Goal: Transaction & Acquisition: Obtain resource

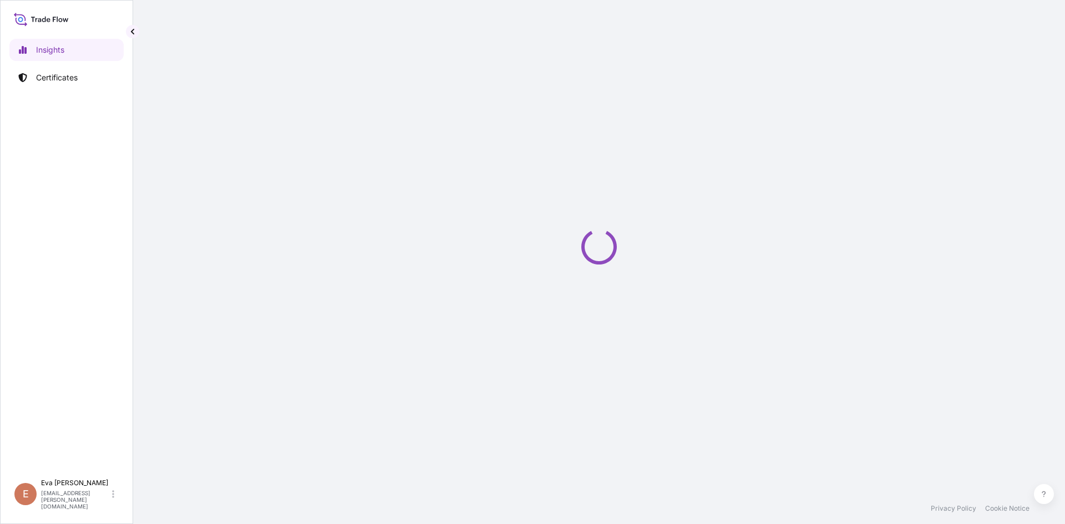
select select "2025"
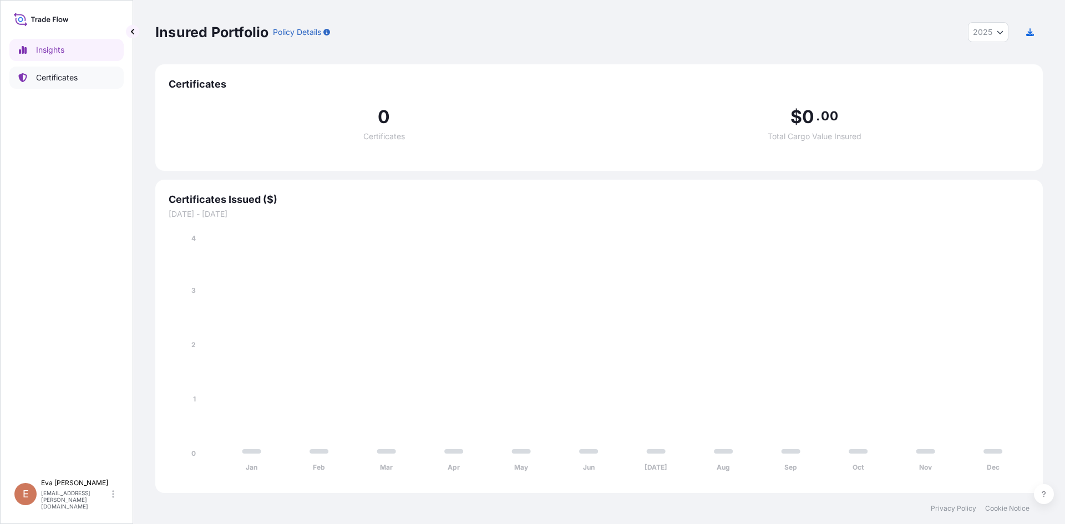
click at [65, 78] on p "Certificates" at bounding box center [57, 77] width 42 height 11
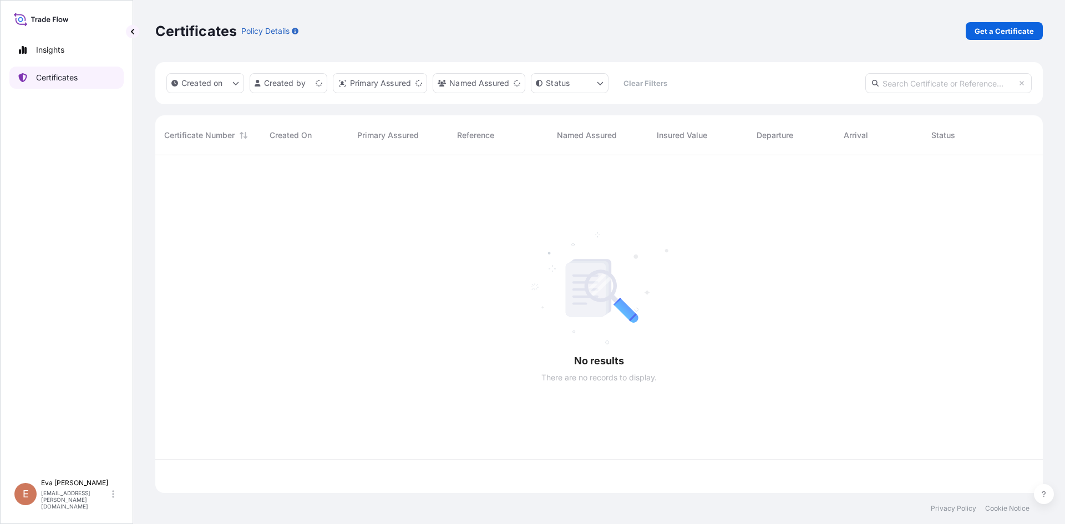
scroll to position [335, 879]
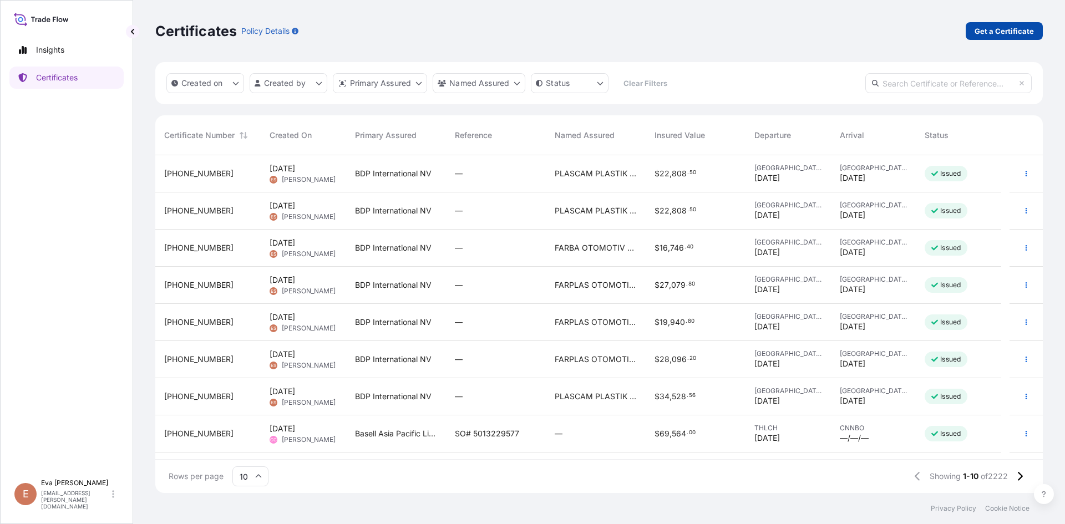
click at [1005, 29] on p "Get a Certificate" at bounding box center [1003, 31] width 59 height 11
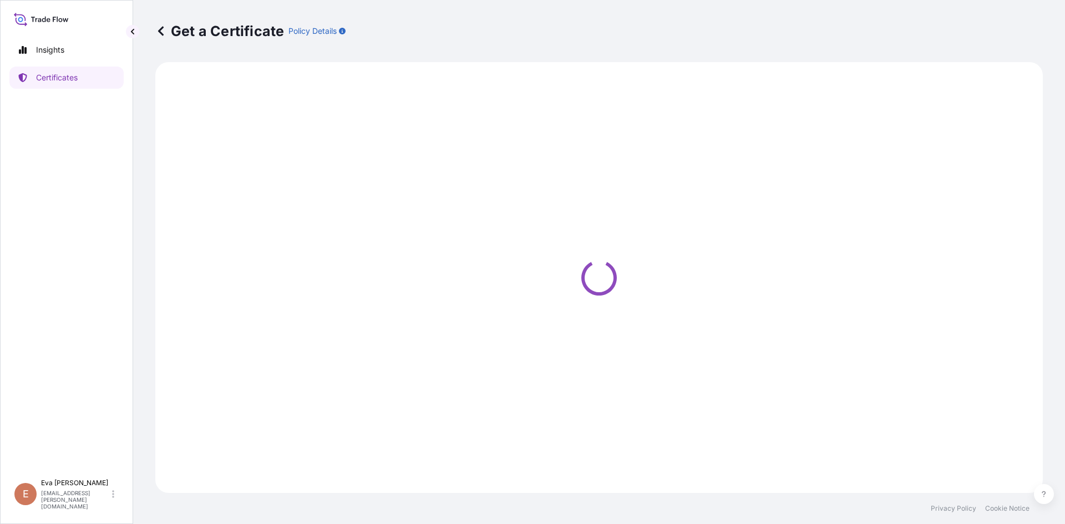
select select "Sea"
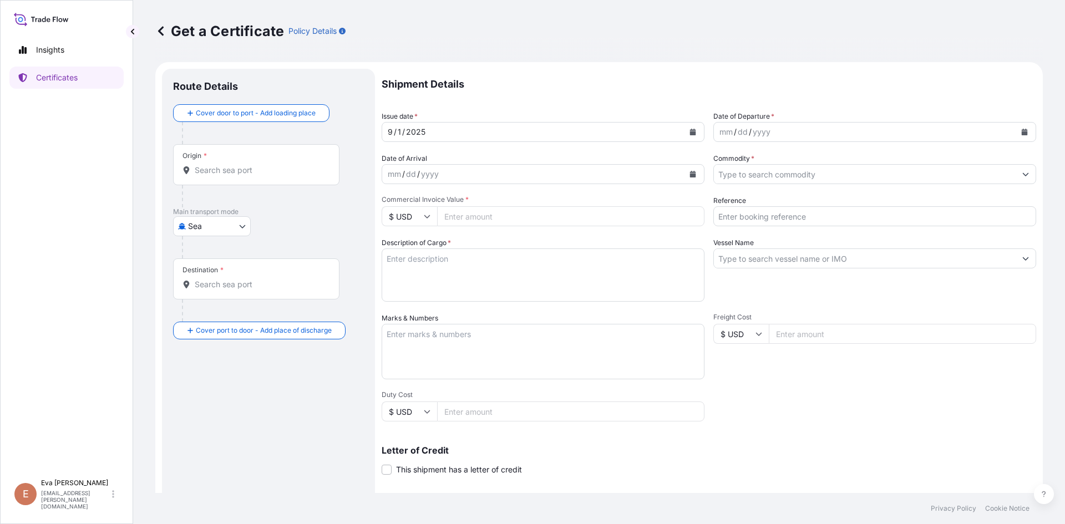
click at [751, 137] on div "yyyy" at bounding box center [761, 131] width 20 height 13
click at [1021, 132] on icon "Calendar" at bounding box center [1024, 132] width 6 height 7
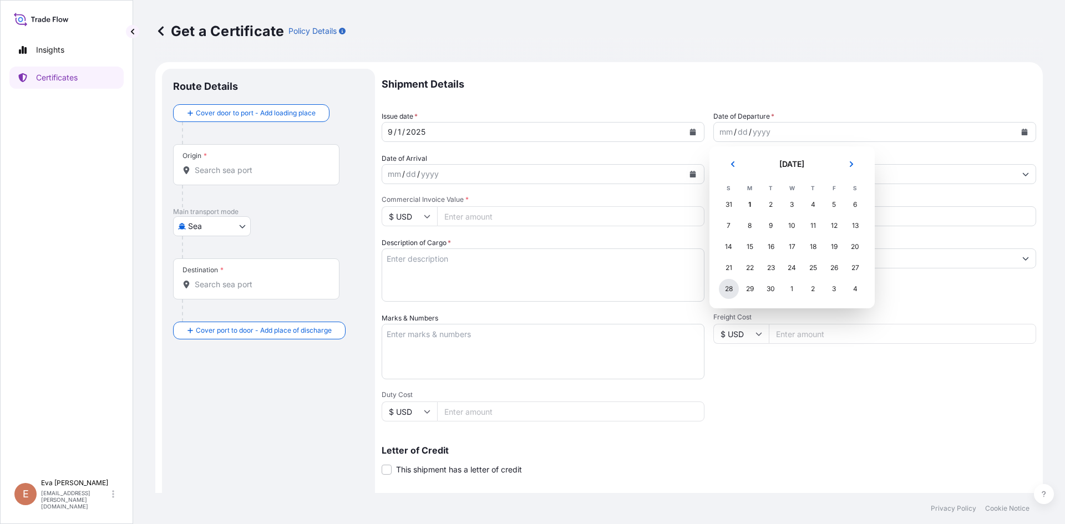
click at [735, 289] on div "28" at bounding box center [729, 289] width 20 height 20
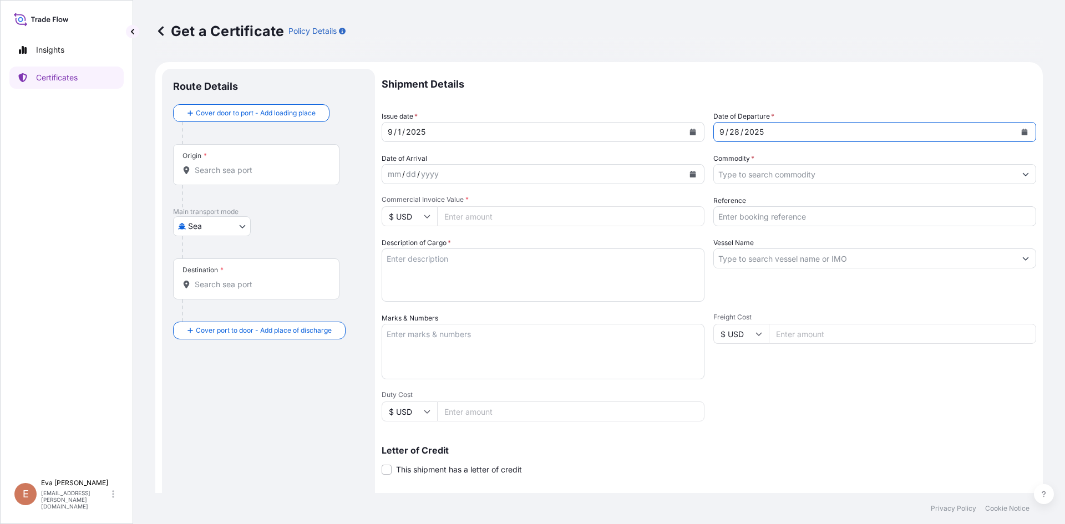
click at [749, 171] on input "Commodity *" at bounding box center [865, 174] width 302 height 20
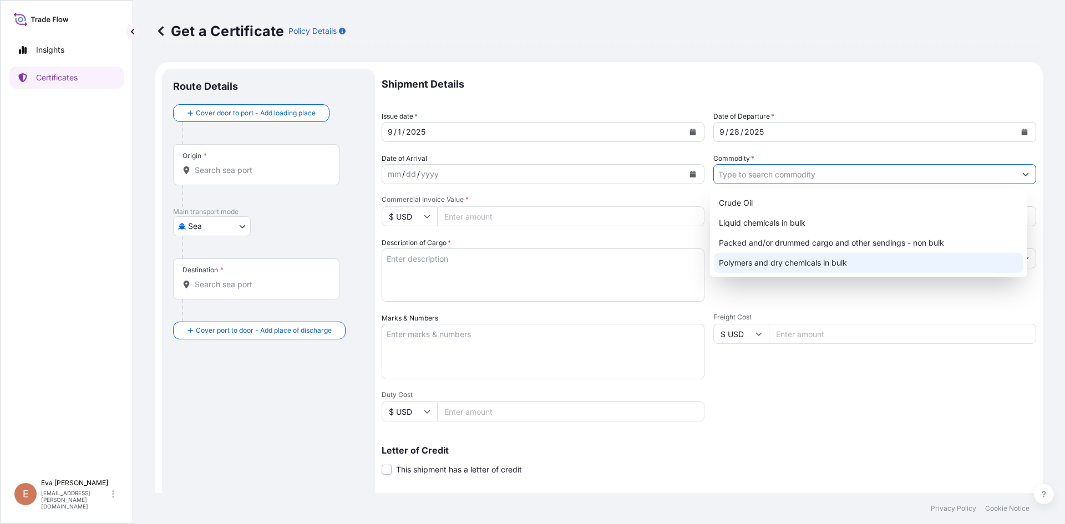
click at [804, 262] on div "Polymers and dry chemicals in bulk" at bounding box center [868, 263] width 309 height 20
type input "Polymers and dry chemicals in bulk"
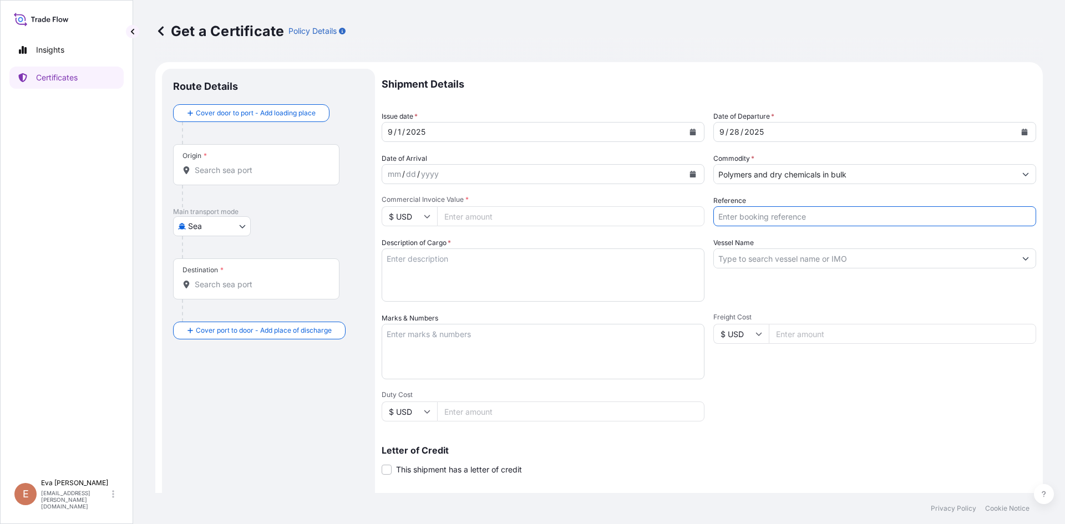
click at [800, 221] on input "Reference" at bounding box center [874, 216] width 323 height 20
type input "1625204964"
click at [731, 261] on input "Vessel Name" at bounding box center [865, 258] width 302 height 20
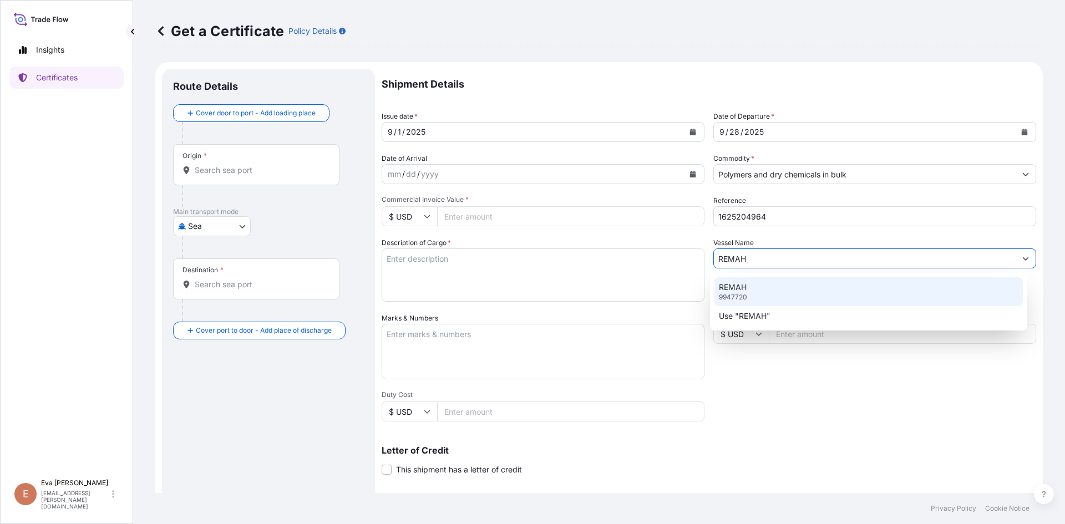
click at [754, 301] on div "REMAH 9947720" at bounding box center [868, 291] width 309 height 29
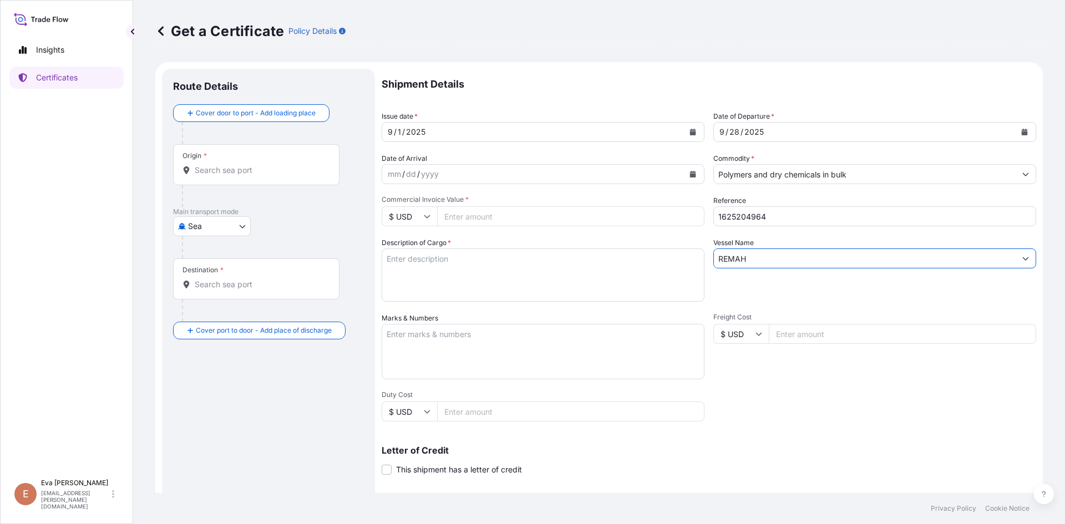
type input "REMAH"
click at [529, 261] on textarea "Description of Cargo *" at bounding box center [542, 274] width 323 height 53
type textarea "1X20 BULKT"
drag, startPoint x: 775, startPoint y: 217, endPoint x: 740, endPoint y: 219, distance: 35.6
click at [740, 219] on input "1625204964" at bounding box center [874, 216] width 323 height 20
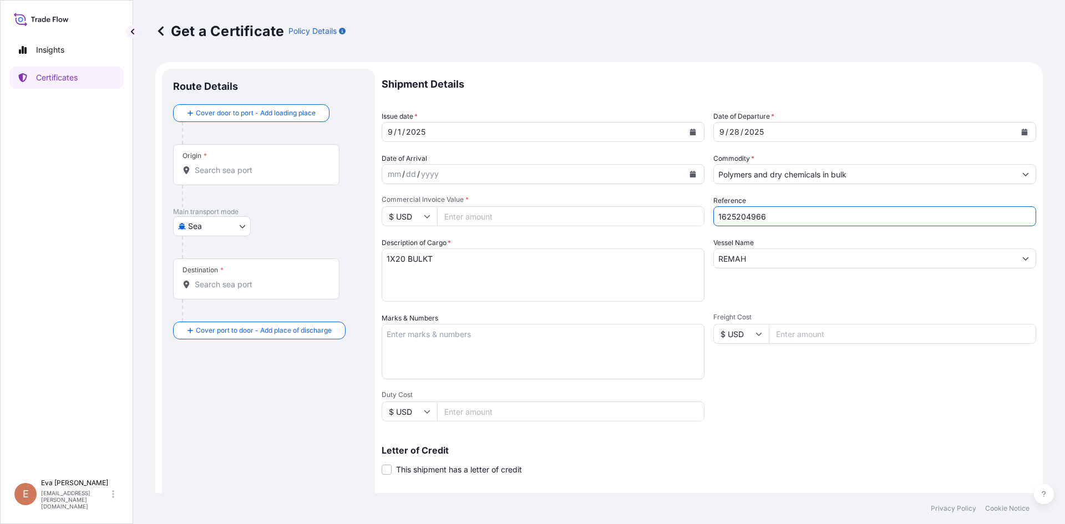
type input "1625204966"
click at [505, 268] on textarea "1X20 BULKT" at bounding box center [542, 274] width 323 height 53
type textarea "1X20 BULK"
click at [324, 161] on div "Origin *" at bounding box center [256, 164] width 166 height 41
click at [324, 165] on input "Origin *" at bounding box center [260, 170] width 131 height 11
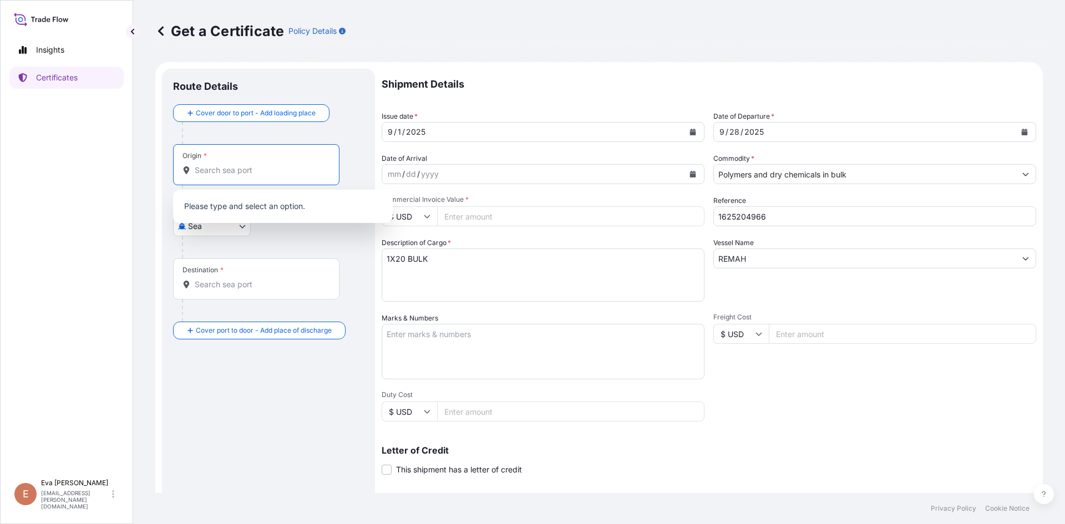
click at [311, 178] on div "Origin *" at bounding box center [256, 164] width 166 height 41
click at [311, 176] on input "Origin *" at bounding box center [260, 170] width 131 height 11
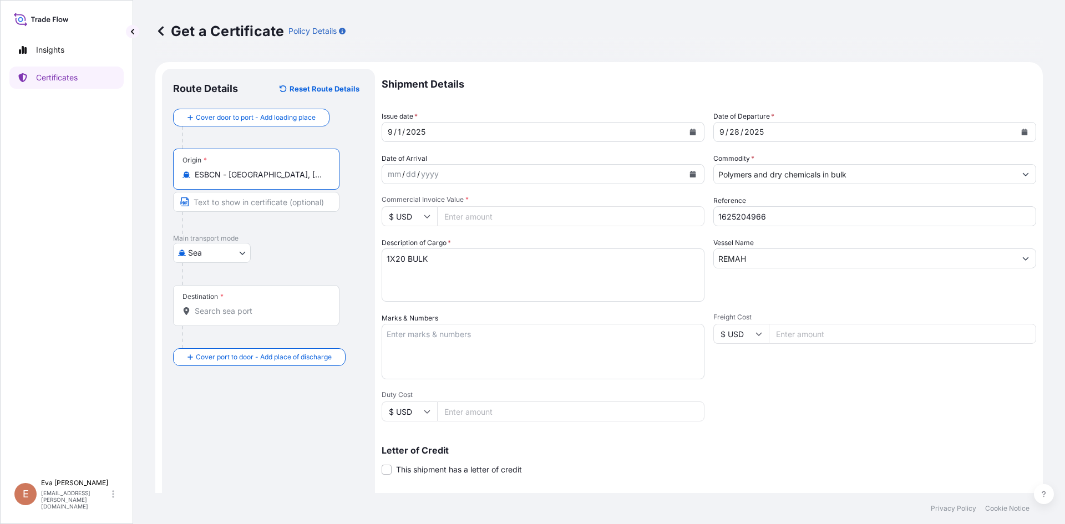
type input "ESBCN - [GEOGRAPHIC_DATA], [GEOGRAPHIC_DATA]"
click at [251, 318] on div "Destination *" at bounding box center [256, 305] width 166 height 41
click at [251, 317] on input "Destination *" at bounding box center [260, 311] width 131 height 11
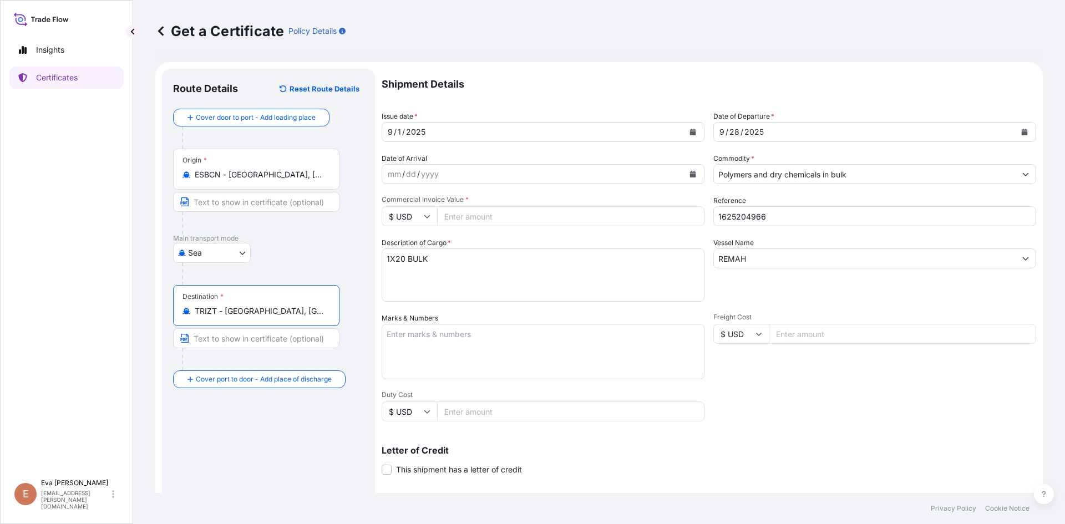
type input "TRIZT - [GEOGRAPHIC_DATA], [GEOGRAPHIC_DATA]"
click at [484, 215] on input "Commercial Invoice Value *" at bounding box center [570, 216] width 267 height 20
click at [425, 218] on icon at bounding box center [427, 216] width 7 height 7
click at [410, 246] on div "€ EUR" at bounding box center [409, 246] width 47 height 21
type input "€ EUR"
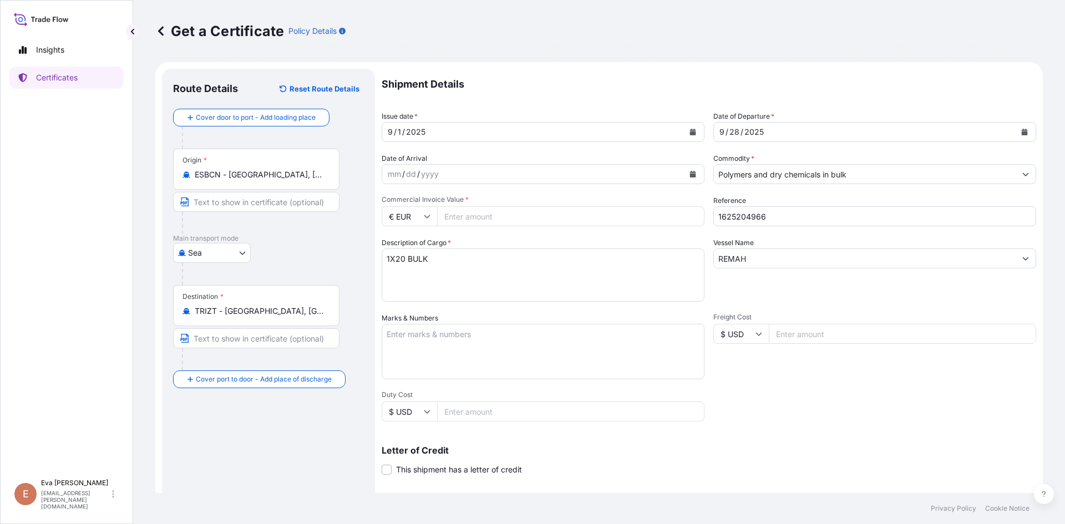
click at [481, 224] on input "Commercial Invoice Value *" at bounding box center [570, 216] width 267 height 20
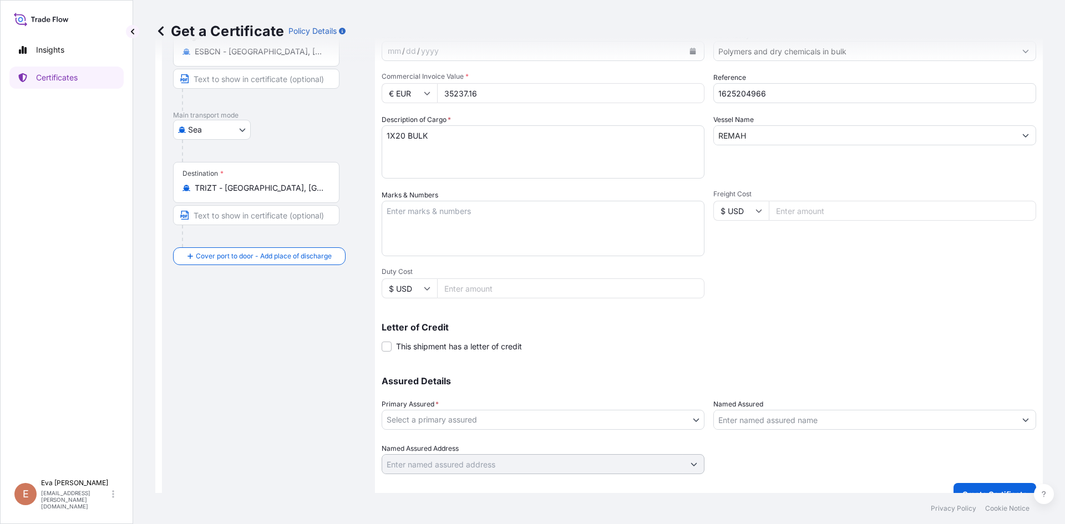
scroll to position [142, 0]
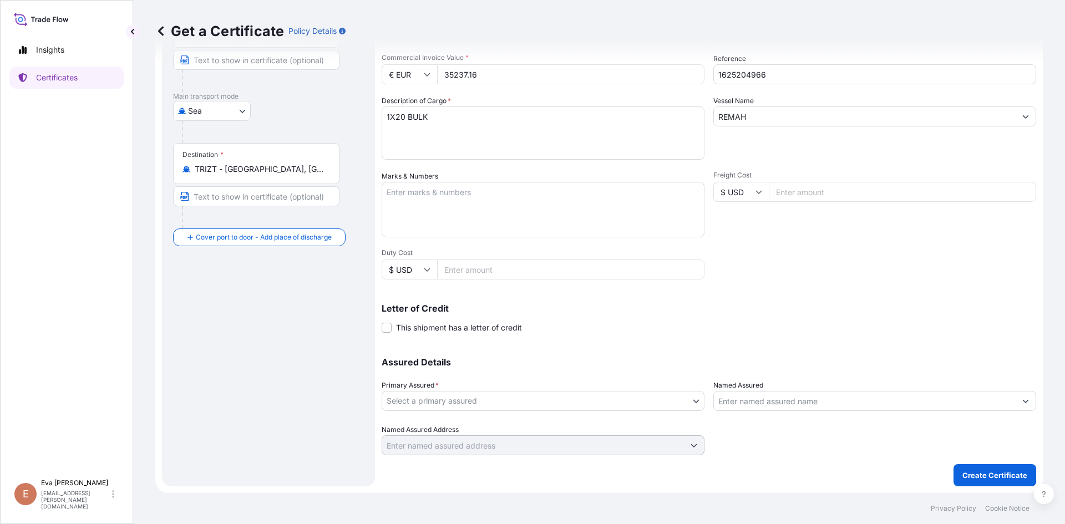
type input "35237.16"
click at [652, 396] on body "Insights Certificates E [PERSON_NAME] [PERSON_NAME][EMAIL_ADDRESS][PERSON_NAME]…" at bounding box center [532, 262] width 1065 height 524
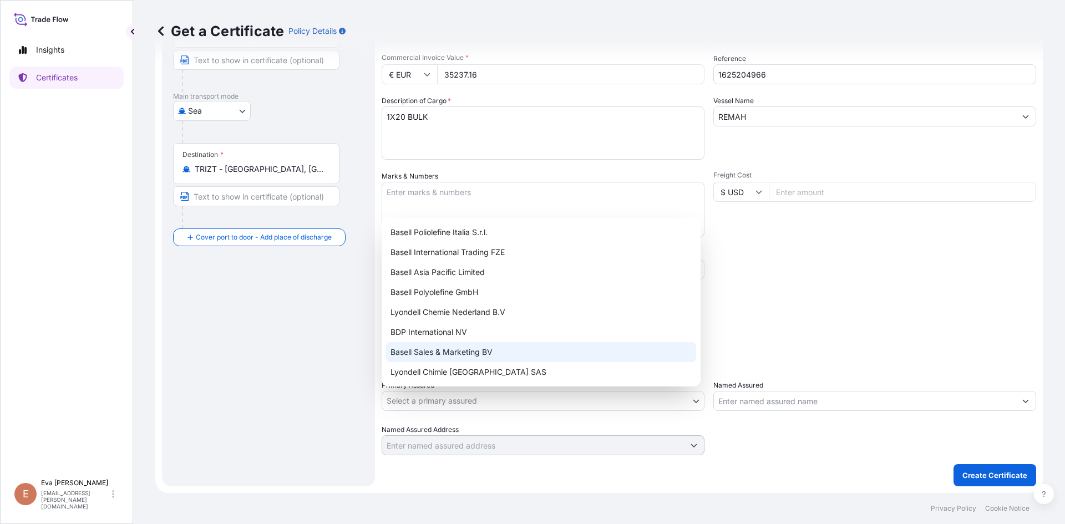
click at [497, 349] on div "Basell Sales & Marketing BV" at bounding box center [541, 352] width 310 height 20
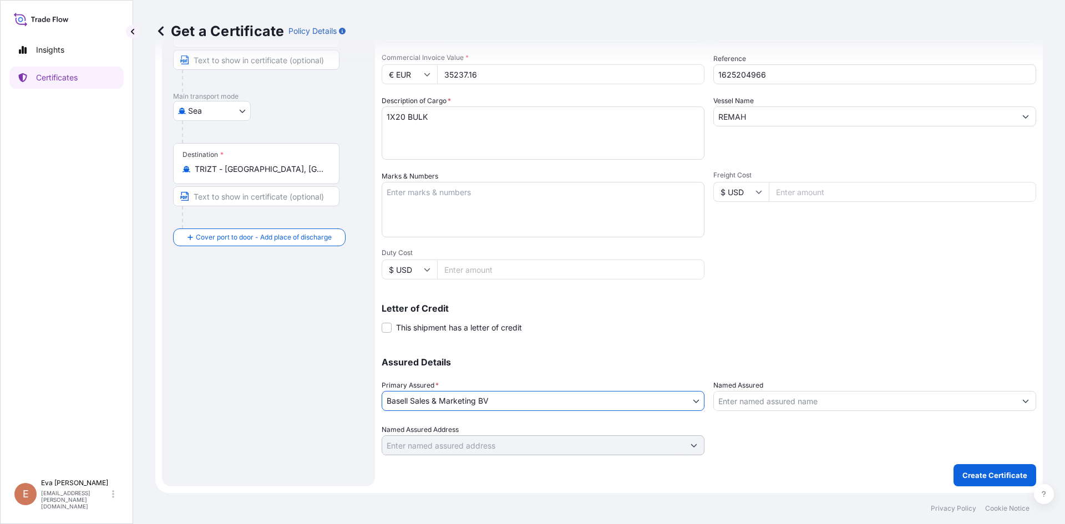
click at [731, 402] on input "Named Assured" at bounding box center [865, 401] width 302 height 20
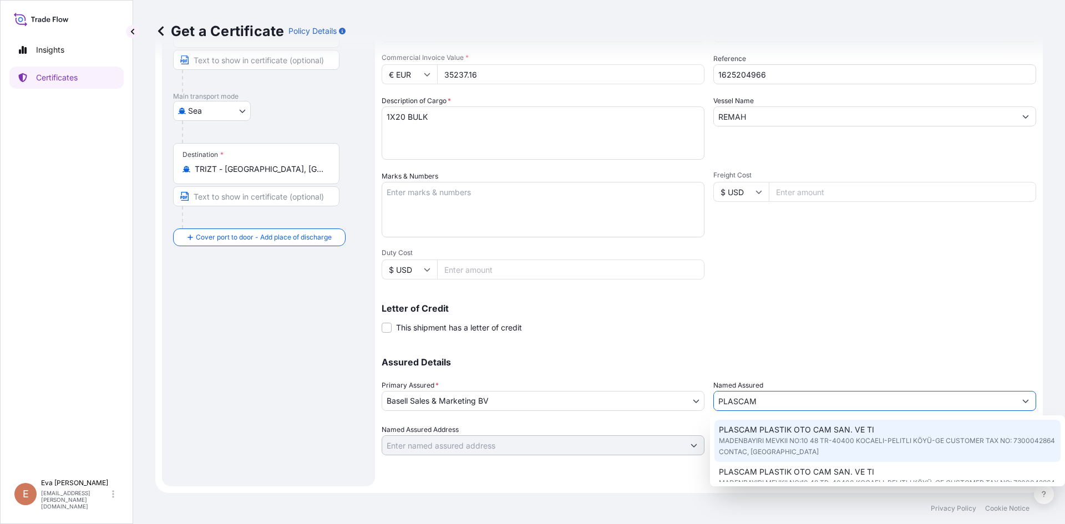
click at [774, 430] on span "PLASCAM PLASTIK OTO CAM SAN. VE TI" at bounding box center [796, 429] width 155 height 11
type input "PLASCAM PLASTIK OTO CAM SAN. VE TI"
type input "MADENBAYIRI MEVKII NO:10 48TR-40400 KOCAELI-PELITLI KÖYÜ-GECUSTOMER TAX NO: 730…"
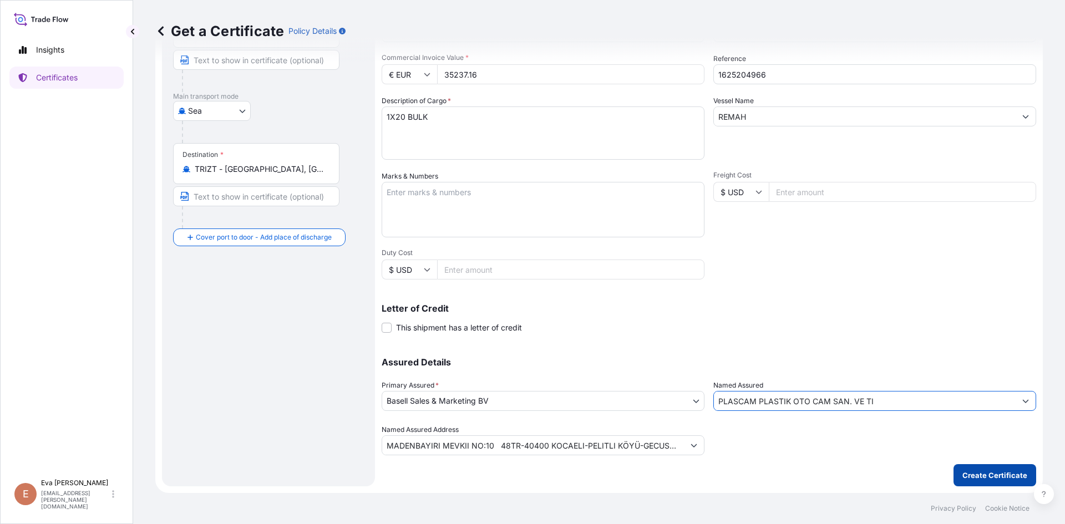
type input "PLASCAM PLASTIK OTO CAM SAN. VE TI"
click at [962, 474] on p "Create Certificate" at bounding box center [994, 475] width 65 height 11
type input "MADENBAYIRI MEVKII NO:10 48TR-40400 KOCAELI-PELITLI KÖYÜ-GECUSTOMER TAX NO: 730…"
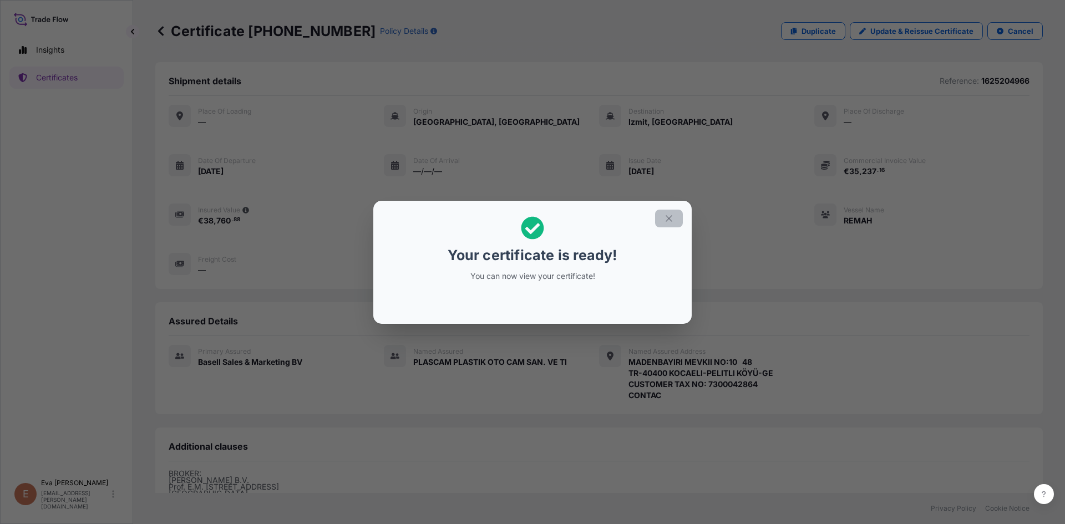
click at [665, 216] on icon "button" at bounding box center [669, 218] width 10 height 10
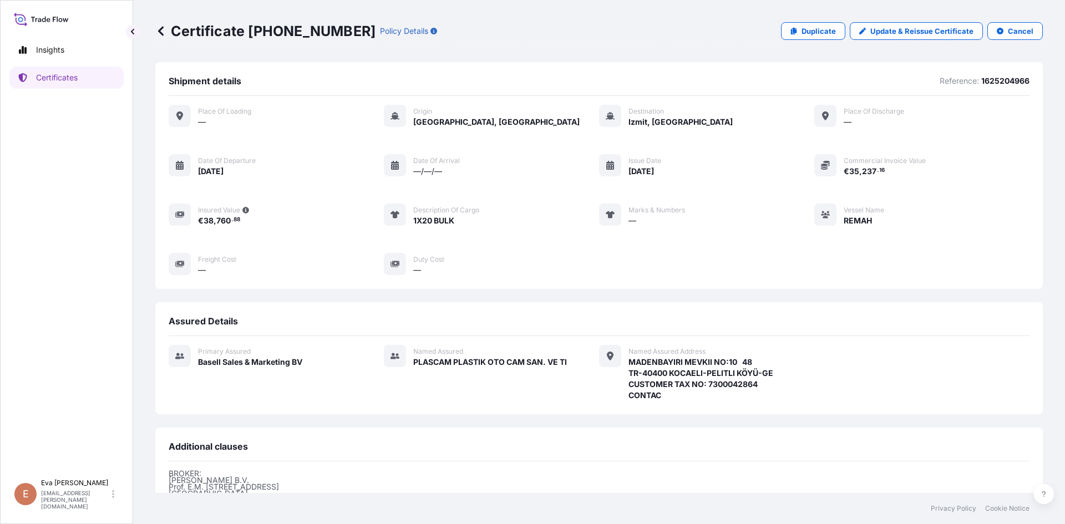
scroll to position [154, 0]
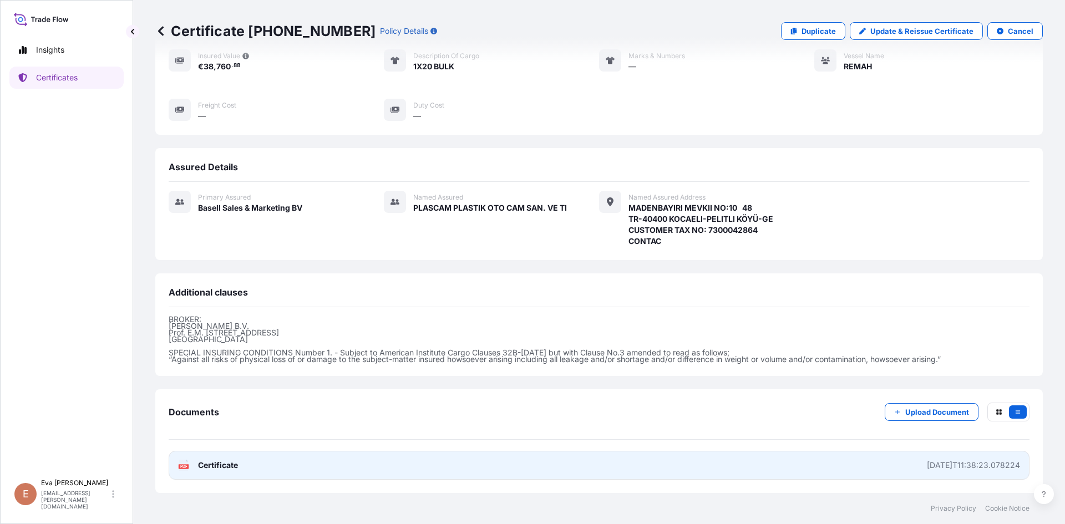
click at [182, 463] on icon at bounding box center [183, 465] width 9 height 11
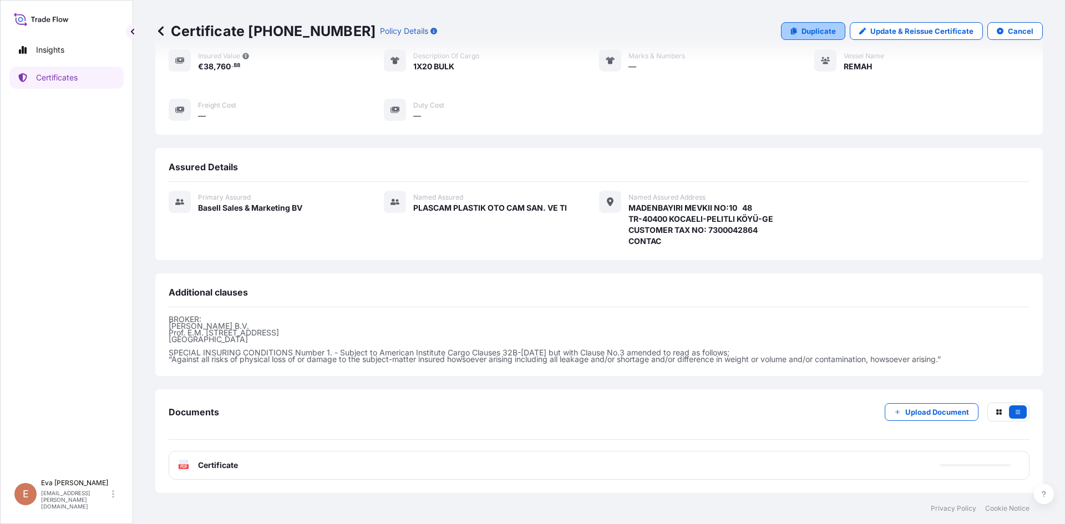
click at [827, 27] on p "Duplicate" at bounding box center [818, 31] width 34 height 11
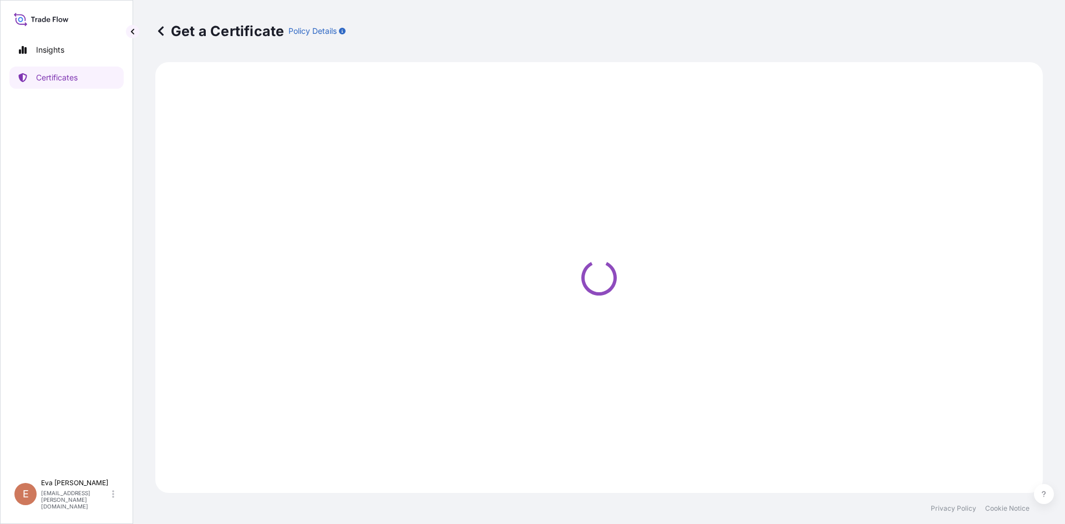
select select "Sea"
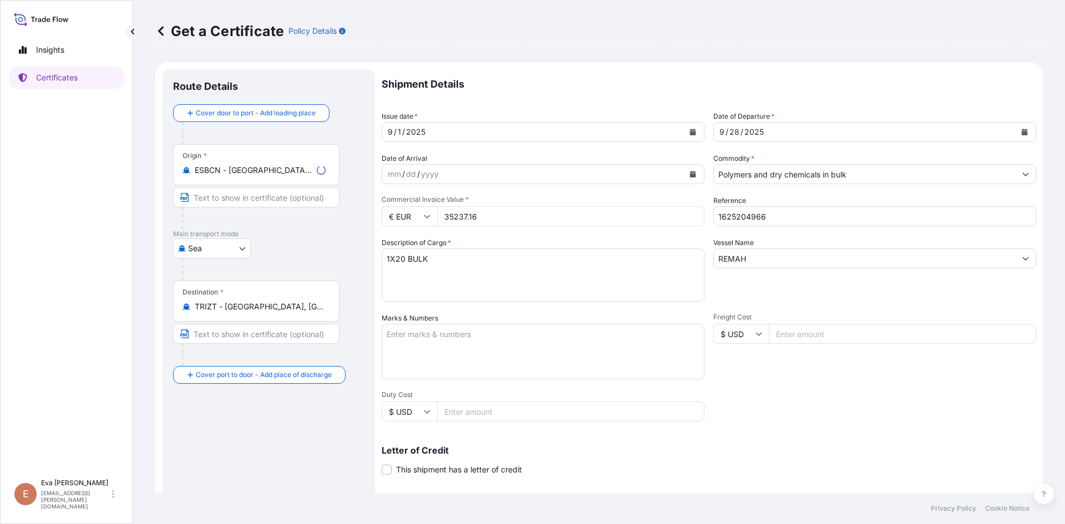
type input "MADENBAYIRI MEVKII NO:10 48TR-40400 KOCAELI-PELITLI KÖYÜ-GECUSTOMER TAX NO: 730…"
